Goal: Task Accomplishment & Management: Manage account settings

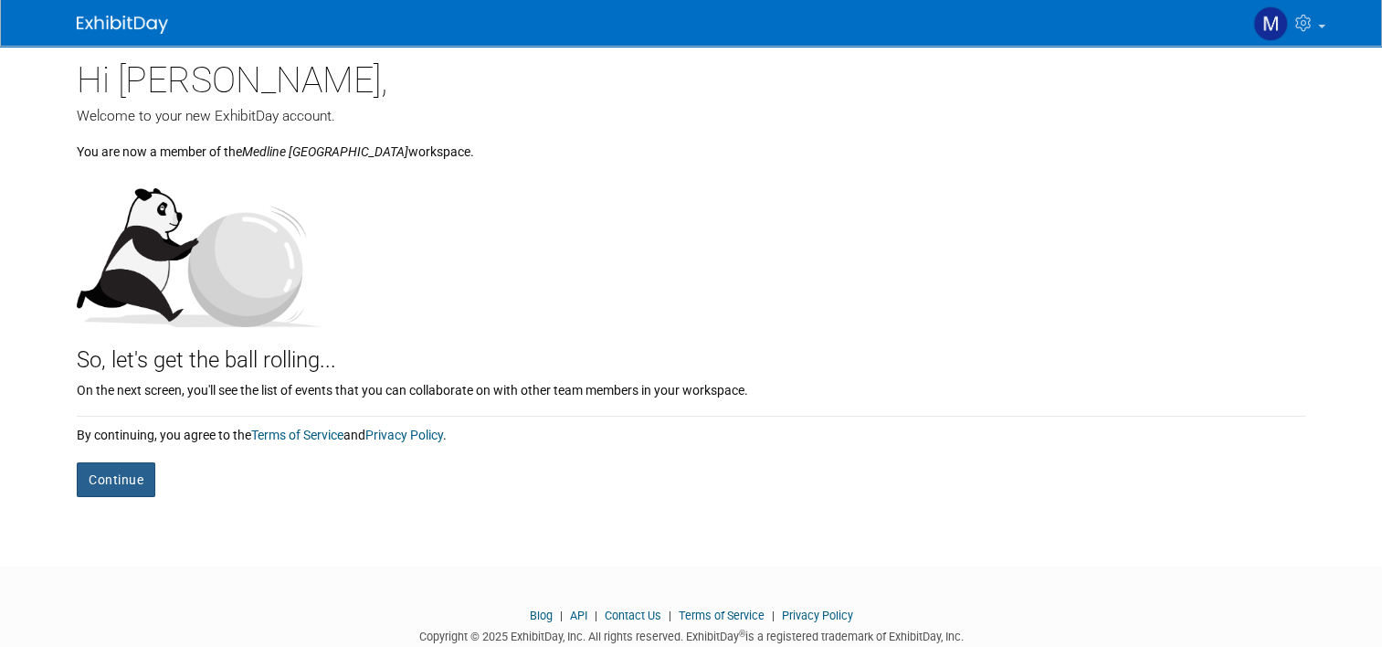
click at [84, 477] on button "Continue" at bounding box center [116, 479] width 79 height 35
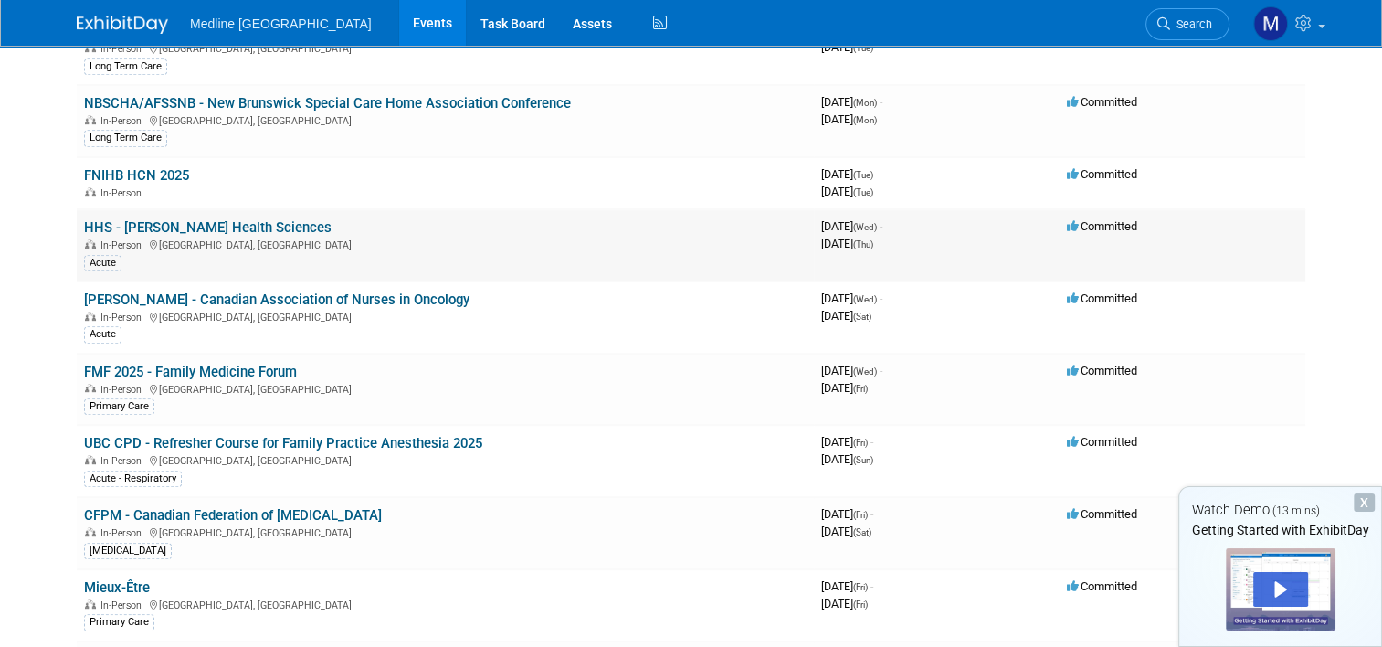
scroll to position [914, 0]
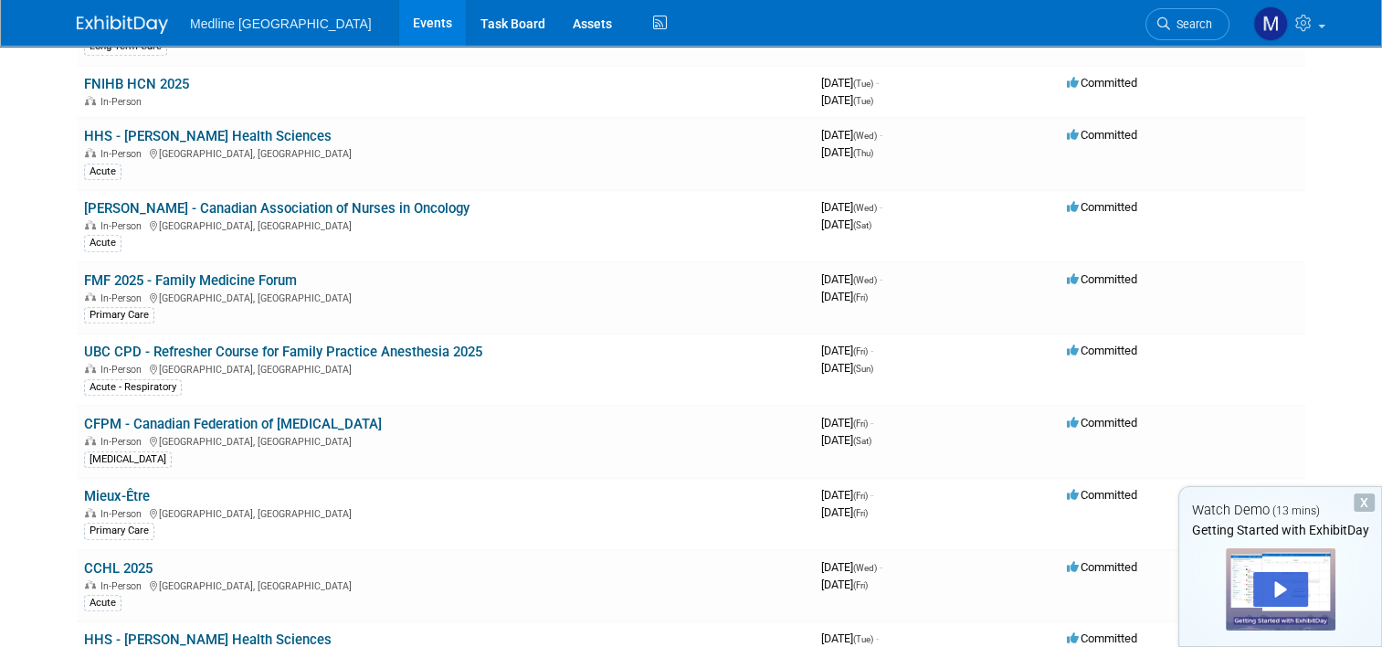
click at [687, 33] on div "Medline Canada Events Task Board Assets Activity Feed My Account My Profile & P…" at bounding box center [691, 23] width 1229 height 46
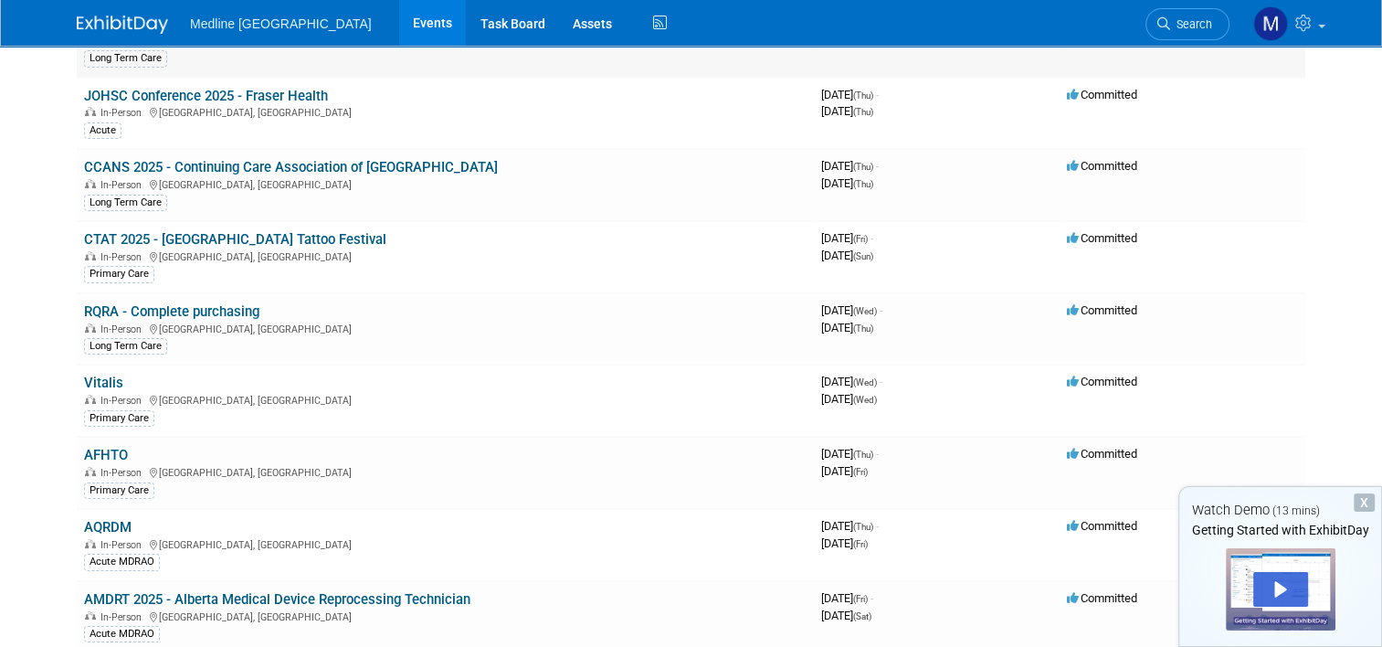
scroll to position [0, 0]
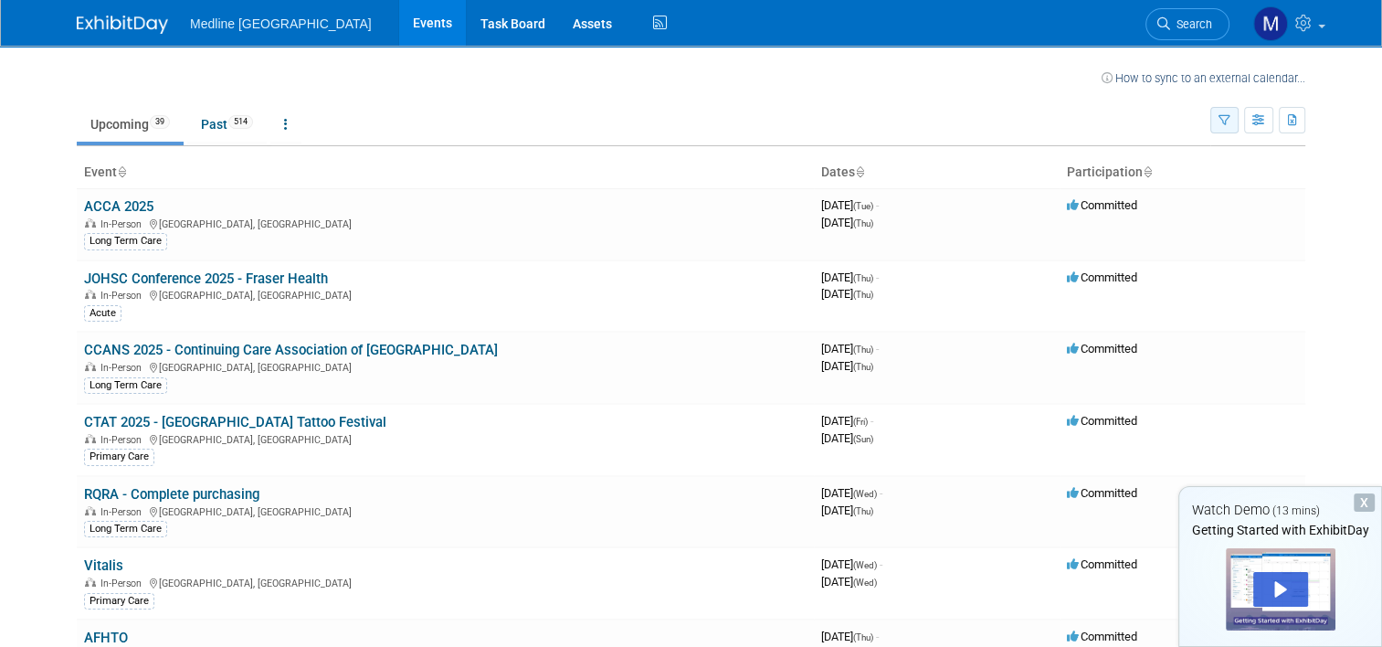
click at [1231, 120] on icon "button" at bounding box center [1225, 121] width 12 height 12
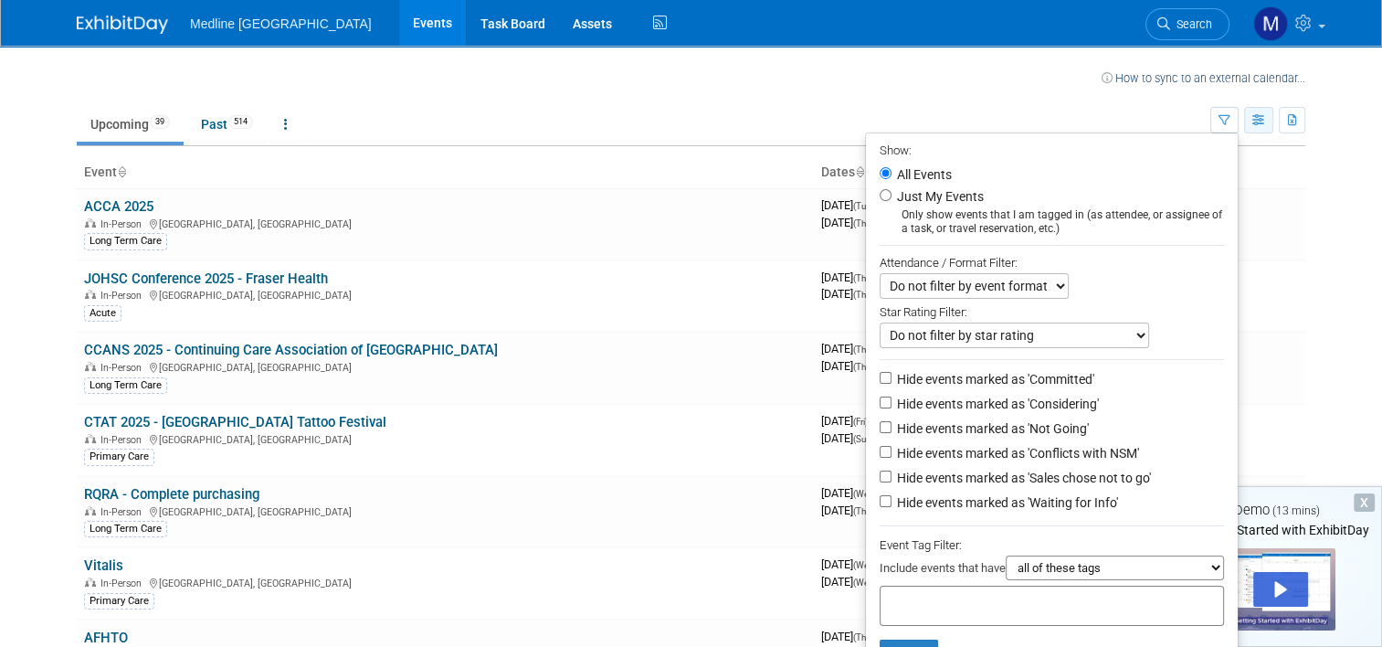
click at [1266, 117] on icon "button" at bounding box center [1260, 121] width 14 height 12
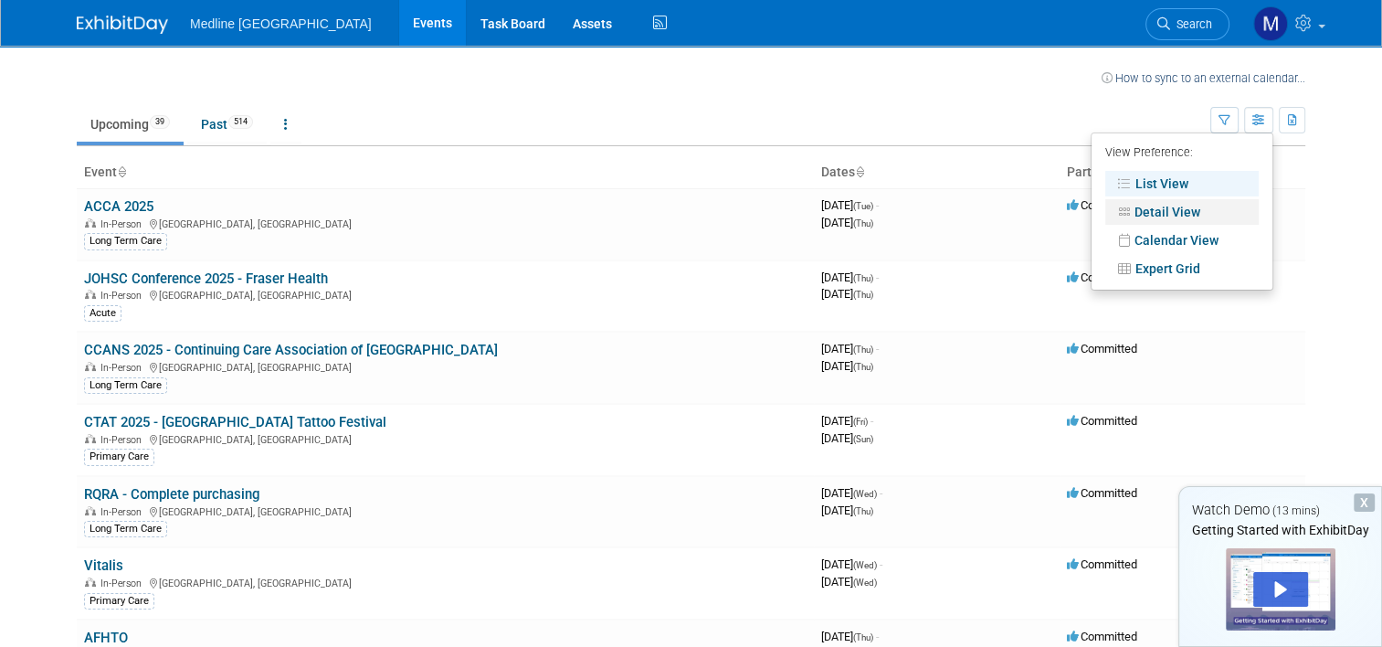
click at [1194, 206] on link "Detail View" at bounding box center [1182, 212] width 153 height 26
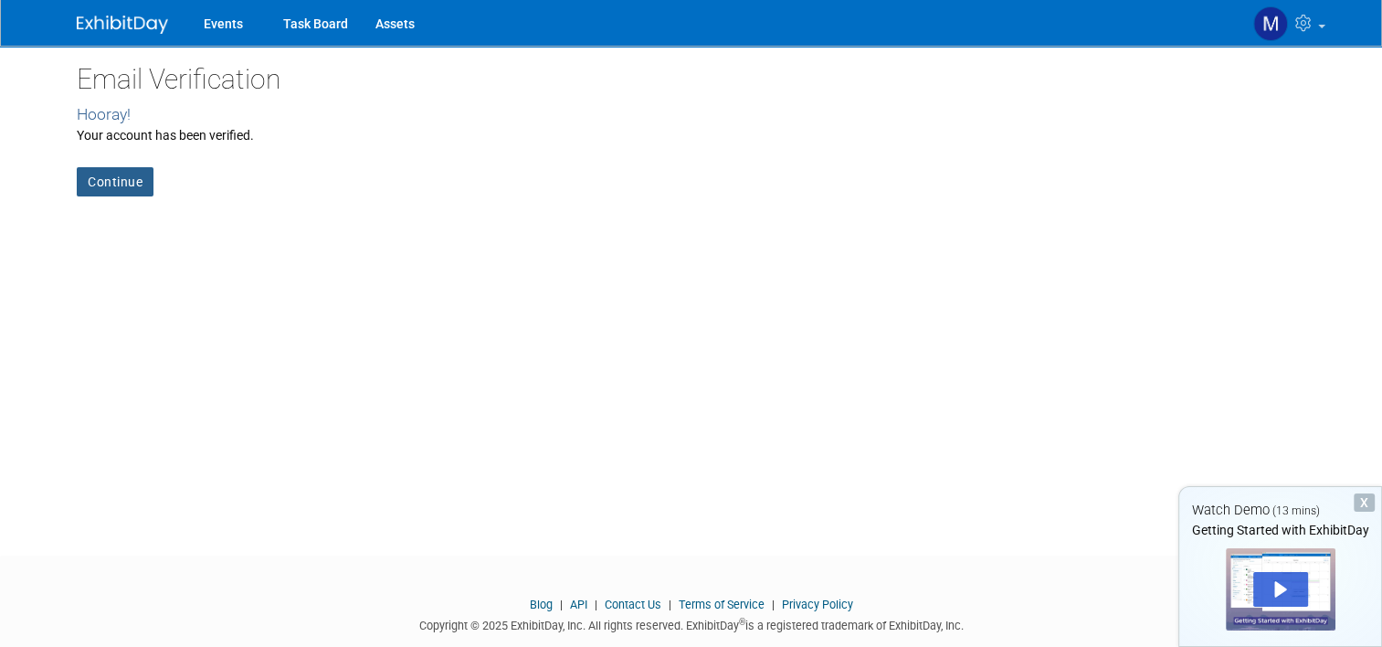
click at [96, 180] on link "Continue" at bounding box center [115, 181] width 77 height 29
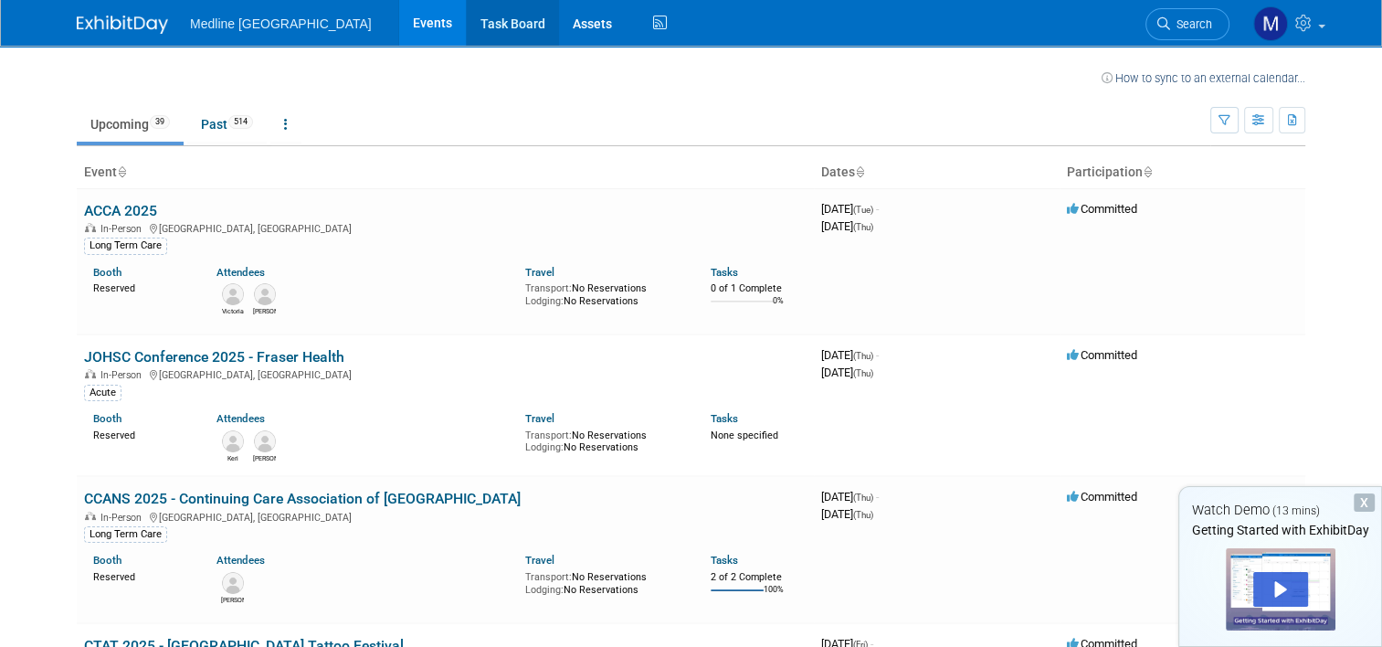
click at [467, 29] on link "Task Board" at bounding box center [513, 23] width 92 height 46
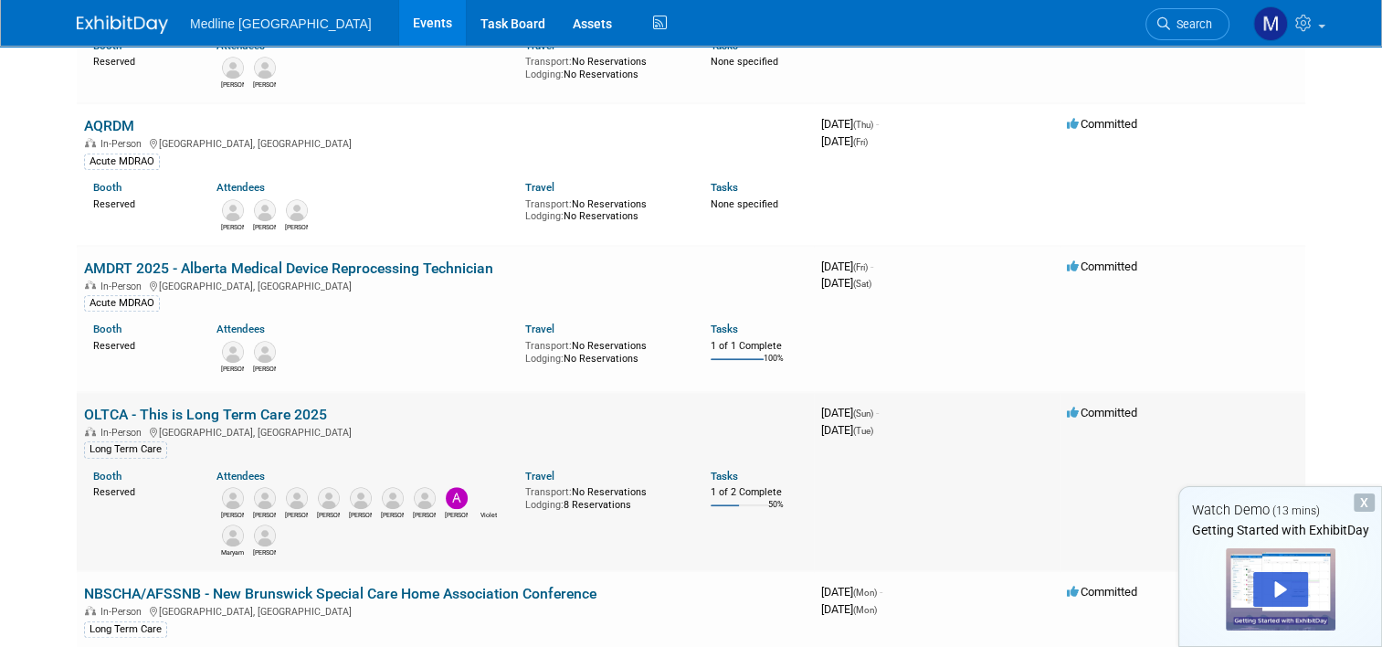
scroll to position [1188, 0]
